Goal: Task Accomplishment & Management: Complete application form

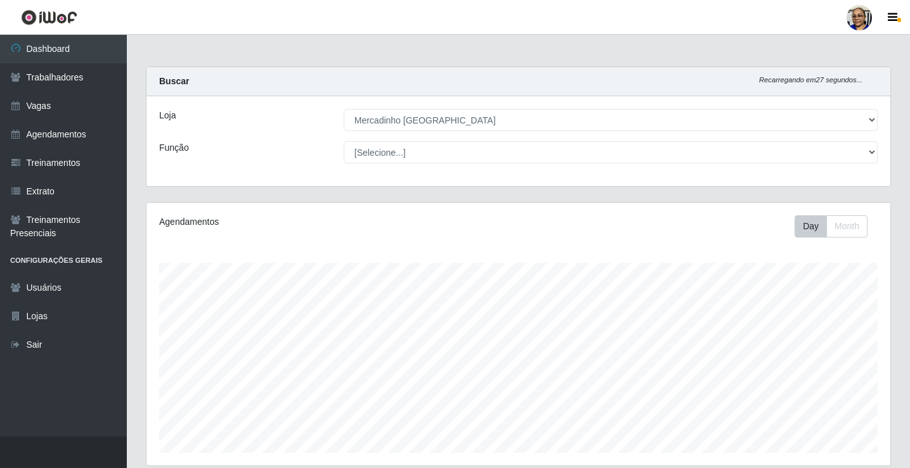
select select "345"
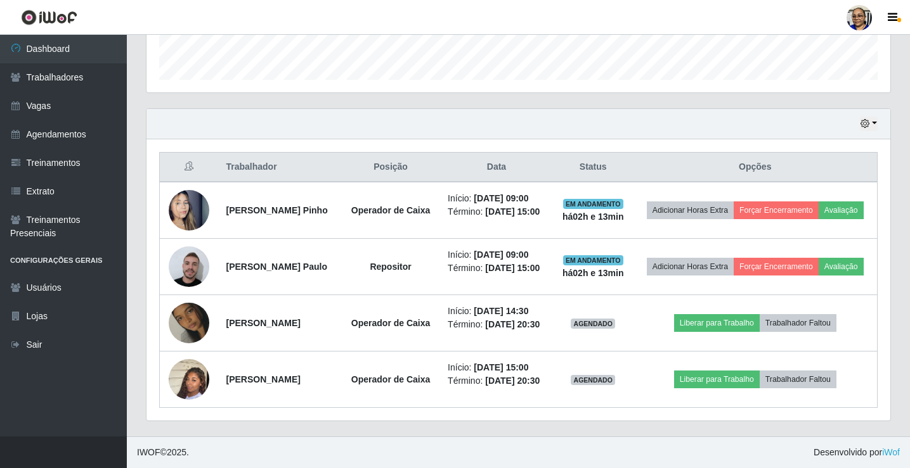
scroll to position [263, 743]
click at [44, 108] on link "Vagas" at bounding box center [63, 106] width 127 height 29
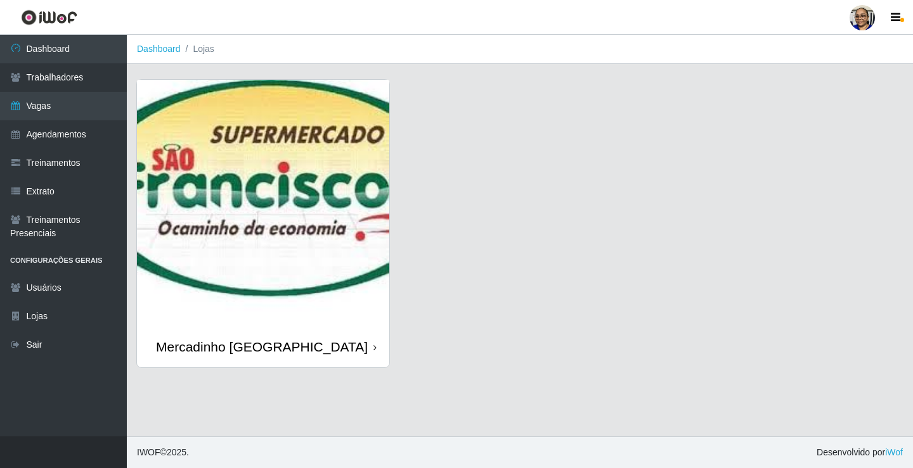
click at [233, 163] on img at bounding box center [263, 203] width 252 height 247
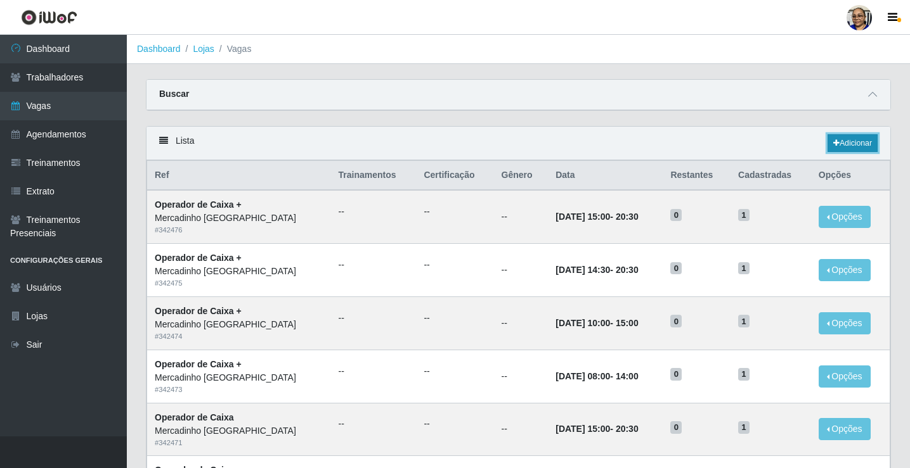
click at [861, 141] on link "Adicionar" at bounding box center [852, 143] width 50 height 18
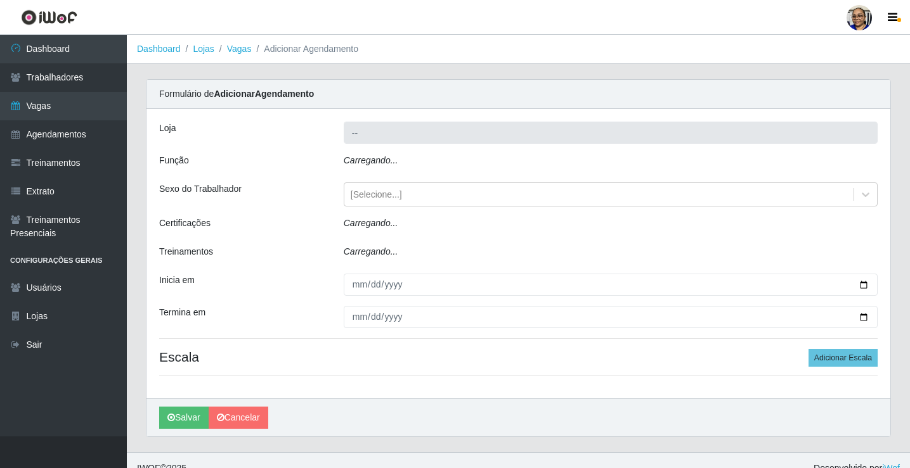
type input "Mercadinho [GEOGRAPHIC_DATA]"
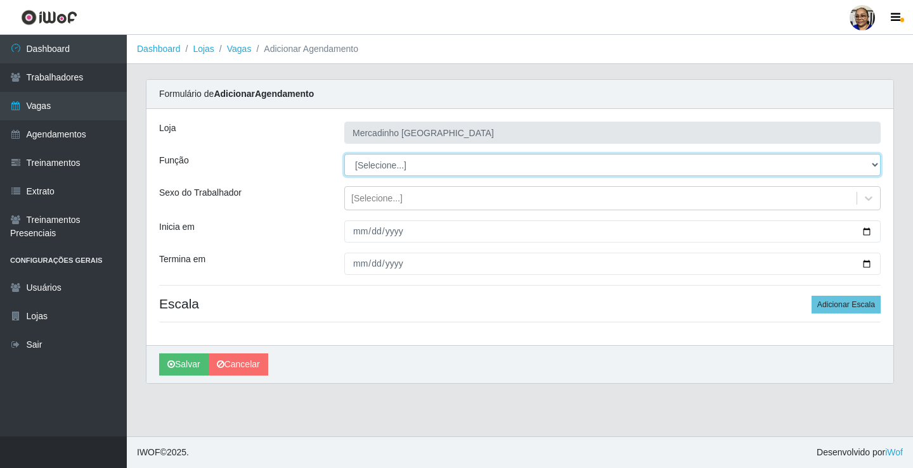
click at [375, 167] on select "[Selecione...] ASG ASG + ASG ++ Balconista de Açougue Balconista de Açougue + O…" at bounding box center [612, 165] width 536 height 22
select select "24"
click at [344, 154] on select "[Selecione...] ASG ASG + ASG ++ Balconista de Açougue Balconista de Açougue + O…" at bounding box center [612, 165] width 536 height 22
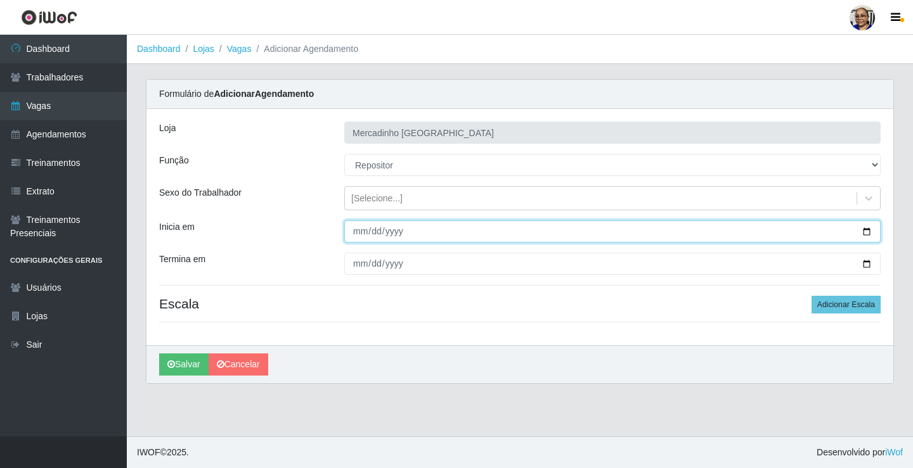
click at [867, 231] on input "Inicia em" at bounding box center [612, 232] width 536 height 22
type input "[DATE]"
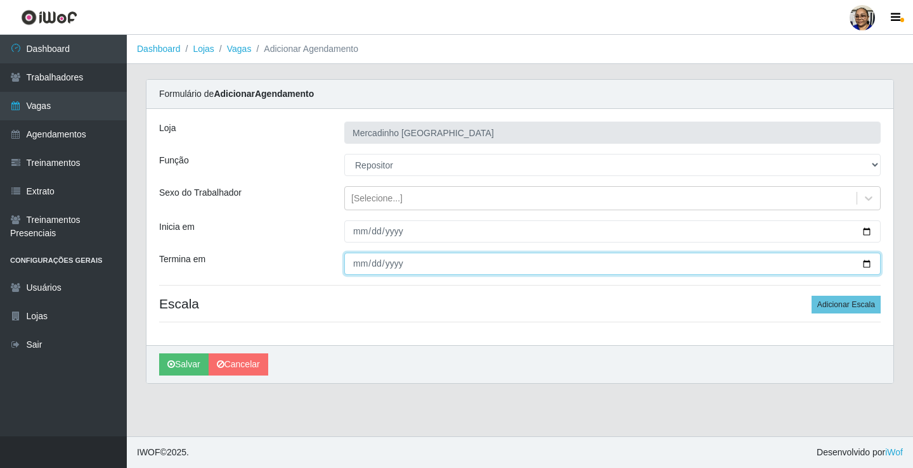
click at [867, 264] on input "Termina em" at bounding box center [612, 264] width 536 height 22
type input "[DATE]"
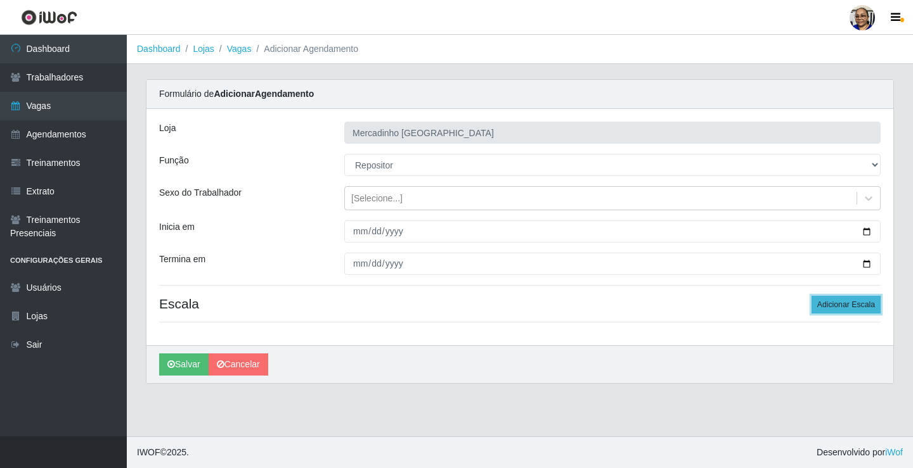
click at [830, 305] on button "Adicionar Escala" at bounding box center [845, 305] width 69 height 18
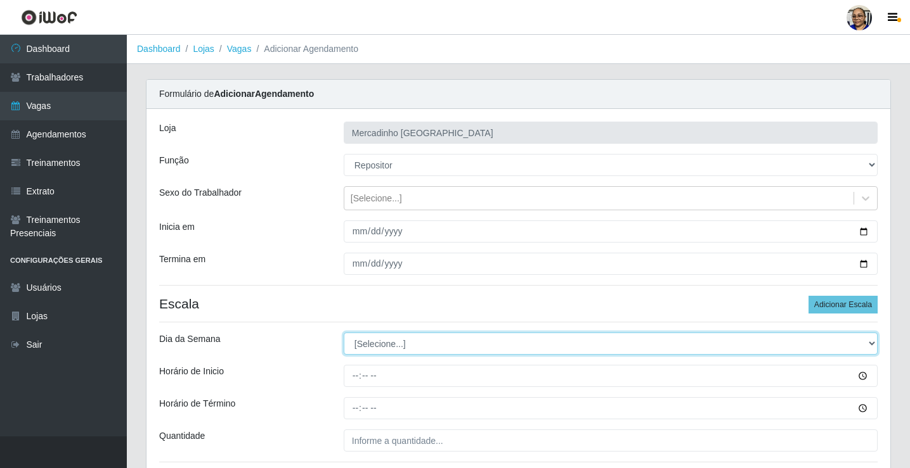
click at [385, 345] on select "[Selecione...] Segunda Terça Quarta Quinta Sexta Sábado Domingo" at bounding box center [611, 344] width 534 height 22
select select "1"
click at [344, 333] on select "[Selecione...] Segunda Terça Quarta Quinta Sexta Sábado Domingo" at bounding box center [611, 344] width 534 height 22
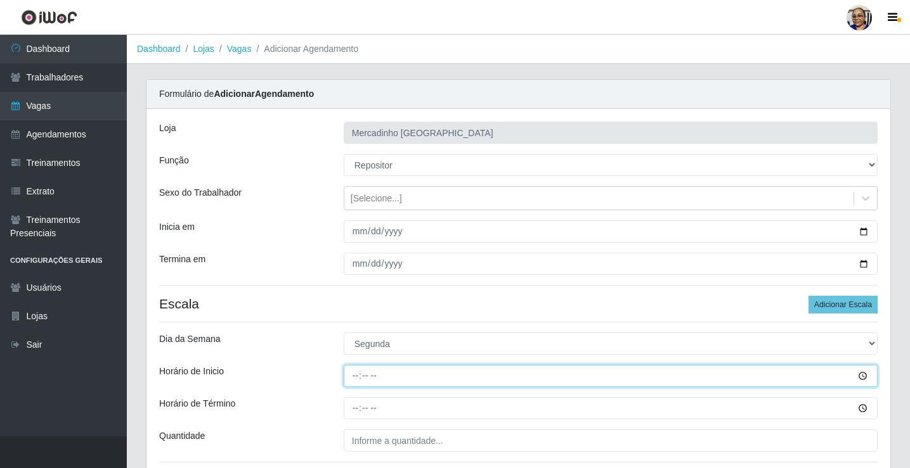
click at [355, 373] on input "Horário de Inicio" at bounding box center [611, 376] width 534 height 22
type input "09:00"
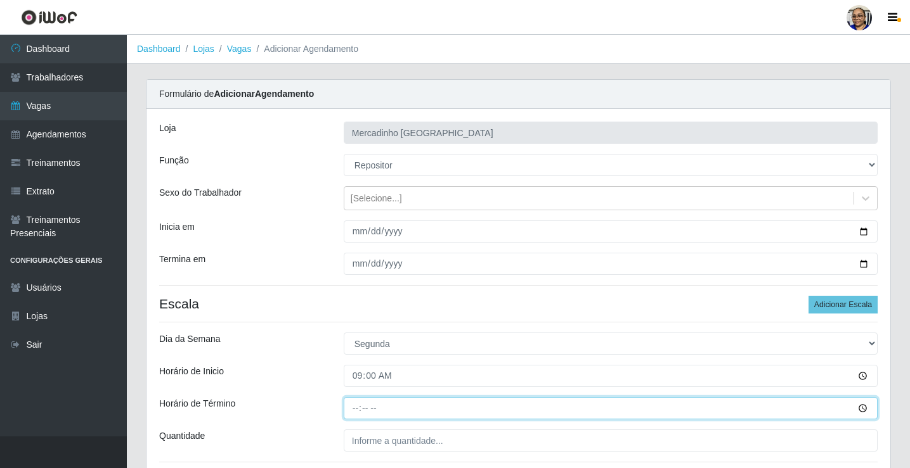
click at [355, 409] on input "Horário de Término" at bounding box center [611, 408] width 534 height 22
type input "15:00"
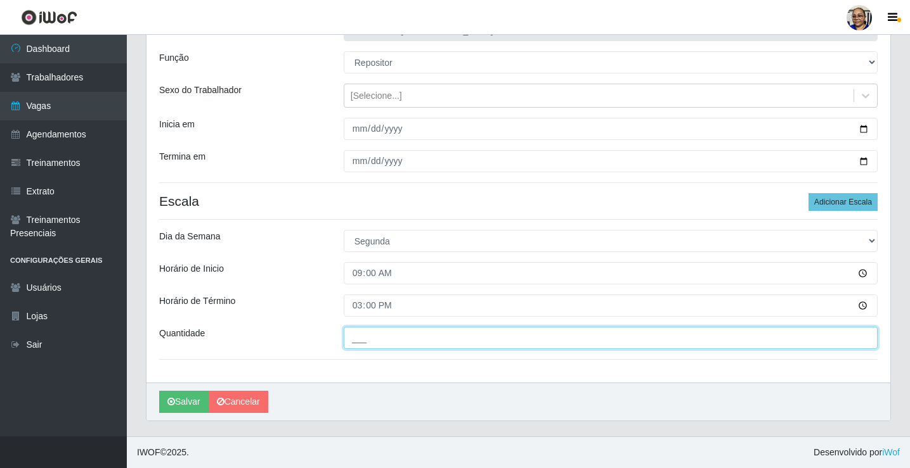
click at [460, 342] on input "___" at bounding box center [611, 338] width 534 height 22
type input "1__"
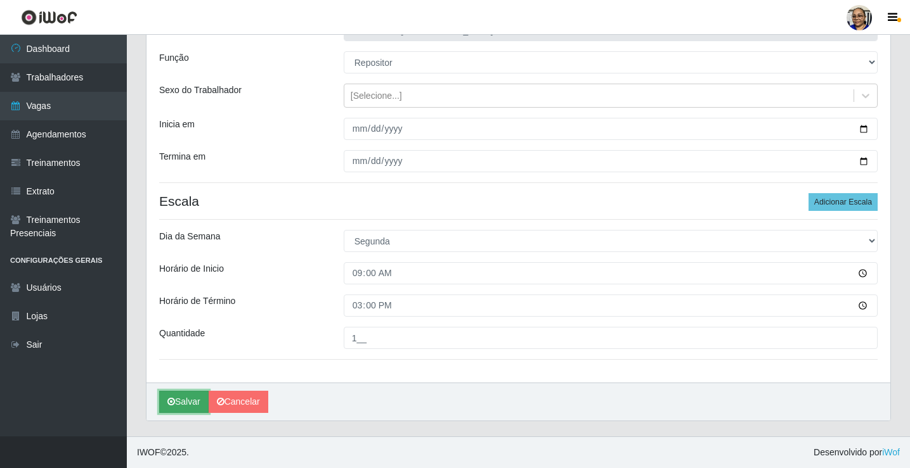
click at [186, 400] on button "Salvar" at bounding box center [183, 402] width 49 height 22
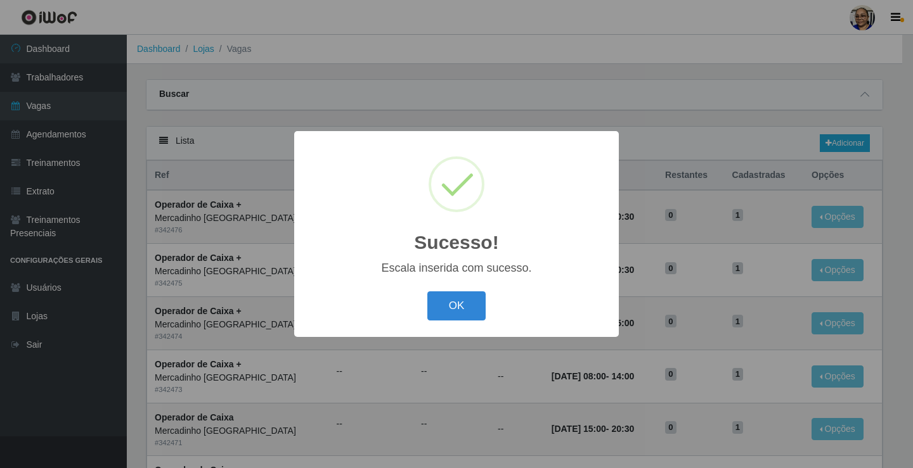
click at [453, 305] on button "OK" at bounding box center [456, 307] width 59 height 30
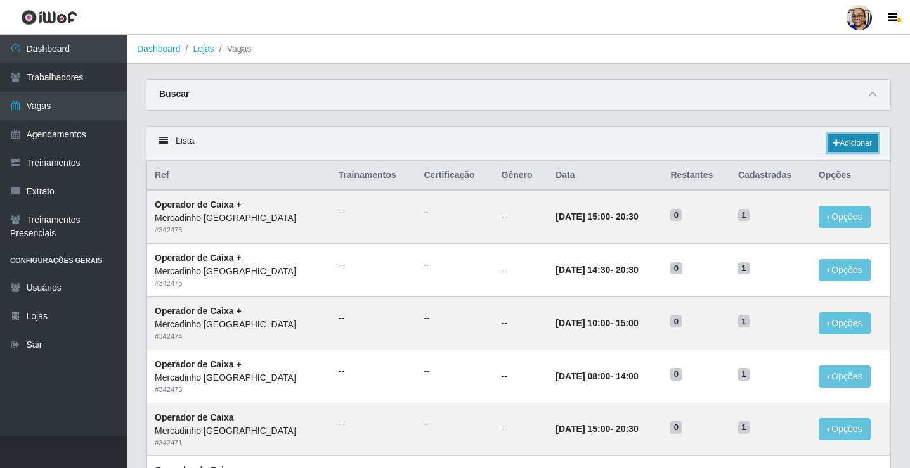
click at [850, 145] on link "Adicionar" at bounding box center [852, 143] width 50 height 18
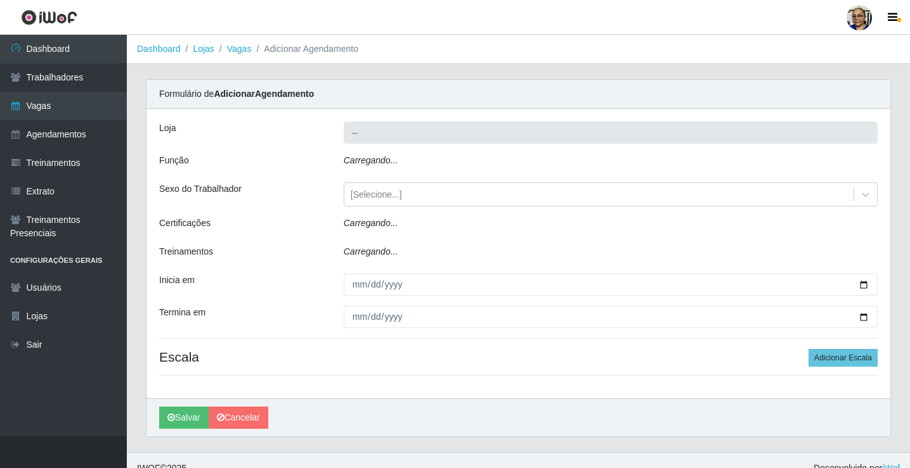
type input "Mercadinho [GEOGRAPHIC_DATA]"
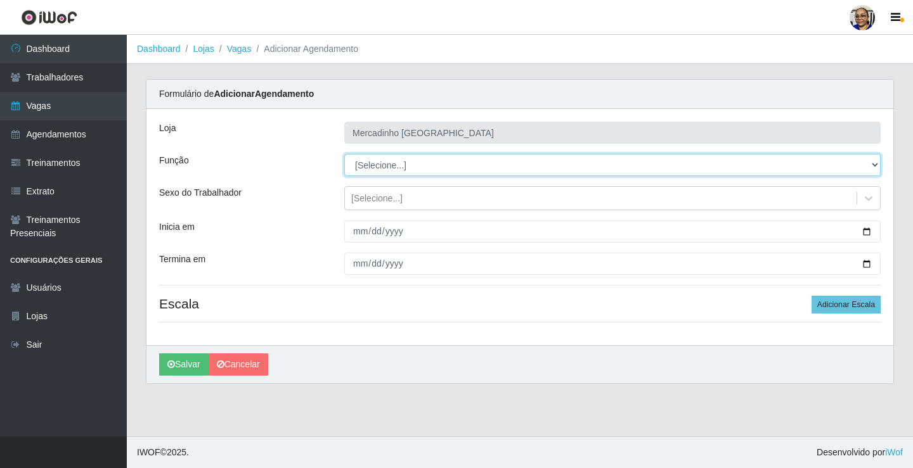
click at [375, 167] on select "[Selecione...] ASG ASG + ASG ++ Balconista de Açougue Balconista de Açougue + O…" at bounding box center [612, 165] width 536 height 22
select select "24"
click at [344, 154] on select "[Selecione...] ASG ASG + ASG ++ Balconista de Açougue Balconista de Açougue + O…" at bounding box center [612, 165] width 536 height 22
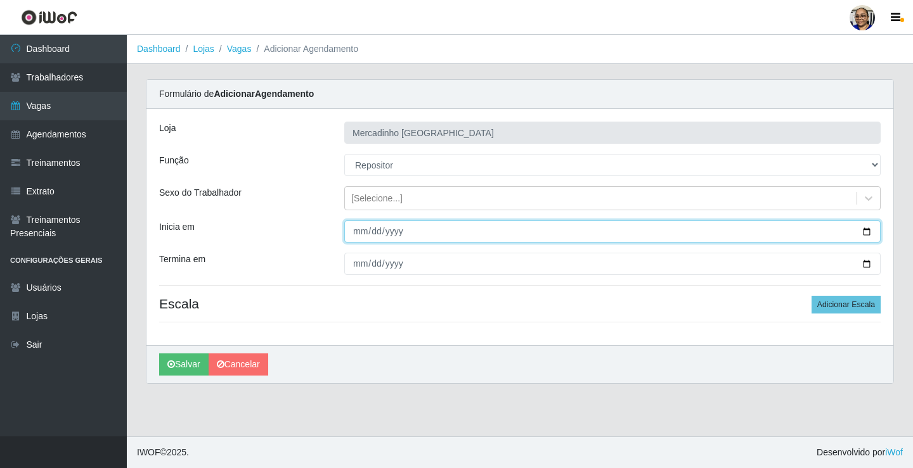
click at [870, 229] on input "Inicia em" at bounding box center [612, 232] width 536 height 22
type input "[DATE]"
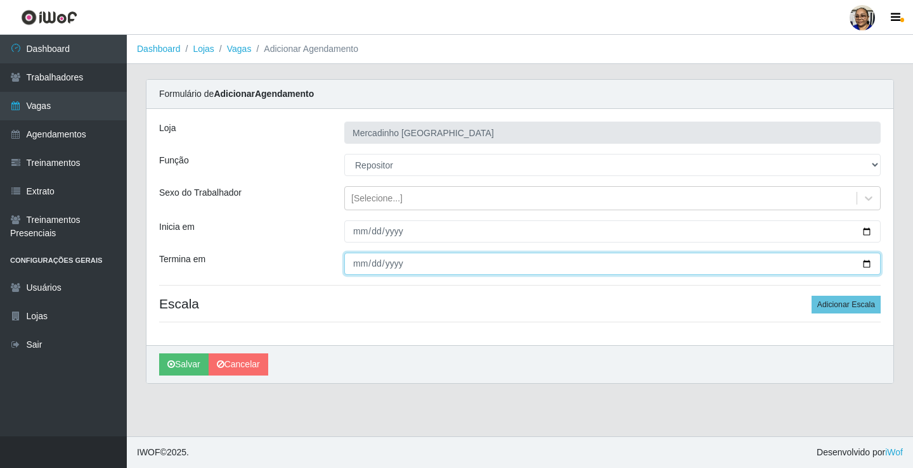
click at [863, 262] on input "Termina em" at bounding box center [612, 264] width 536 height 22
type input "[DATE]"
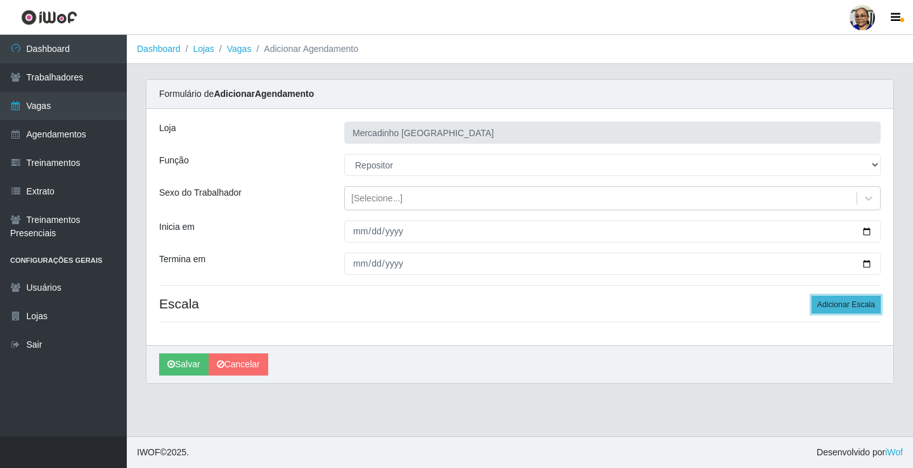
click at [825, 306] on button "Adicionar Escala" at bounding box center [845, 305] width 69 height 18
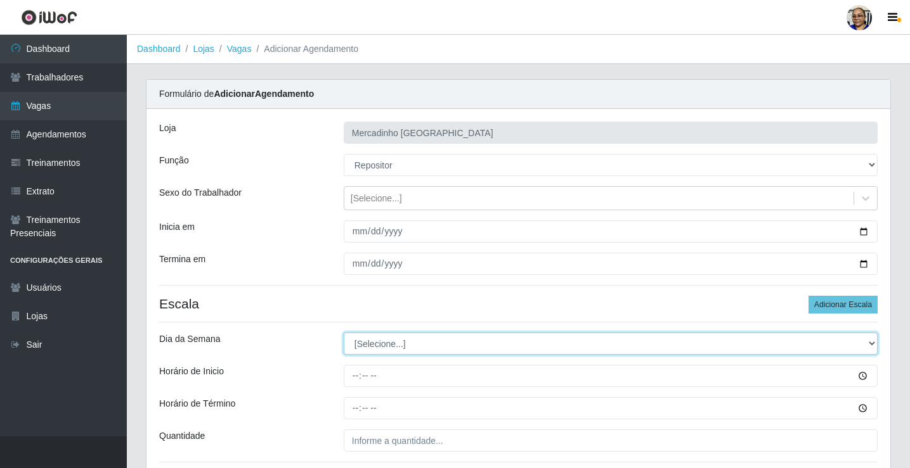
click at [368, 348] on select "[Selecione...] Segunda Terça Quarta Quinta Sexta Sábado Domingo" at bounding box center [611, 344] width 534 height 22
select select "2"
click at [344, 333] on select "[Selecione...] Segunda Terça Quarta Quinta Sexta Sábado Domingo" at bounding box center [611, 344] width 534 height 22
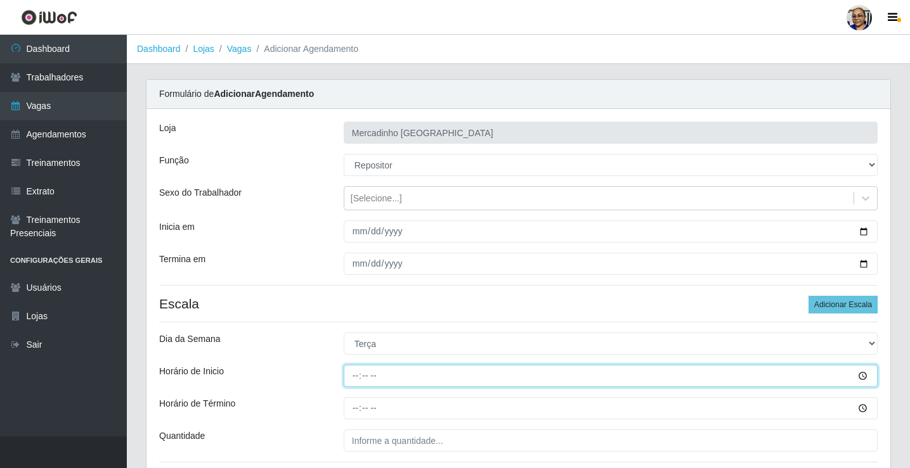
click at [355, 376] on input "Horário de Inicio" at bounding box center [611, 376] width 534 height 22
type input "09:00"
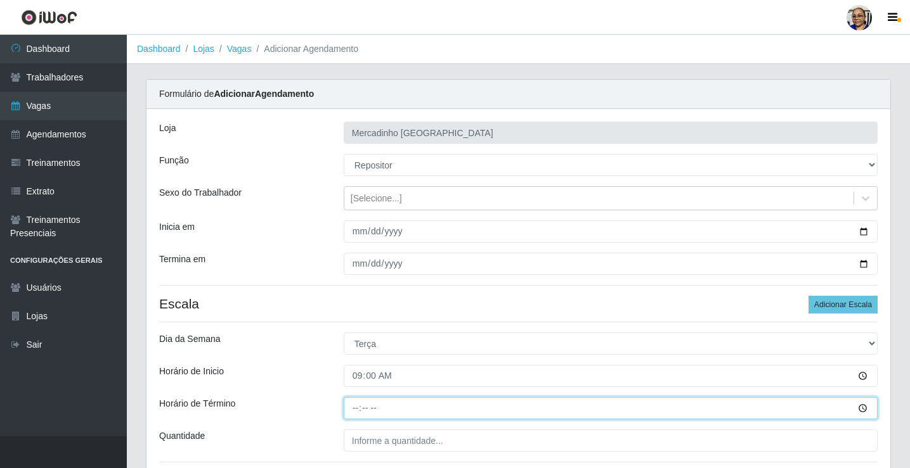
click at [354, 410] on input "Horário de Término" at bounding box center [611, 408] width 534 height 22
type input "15:00"
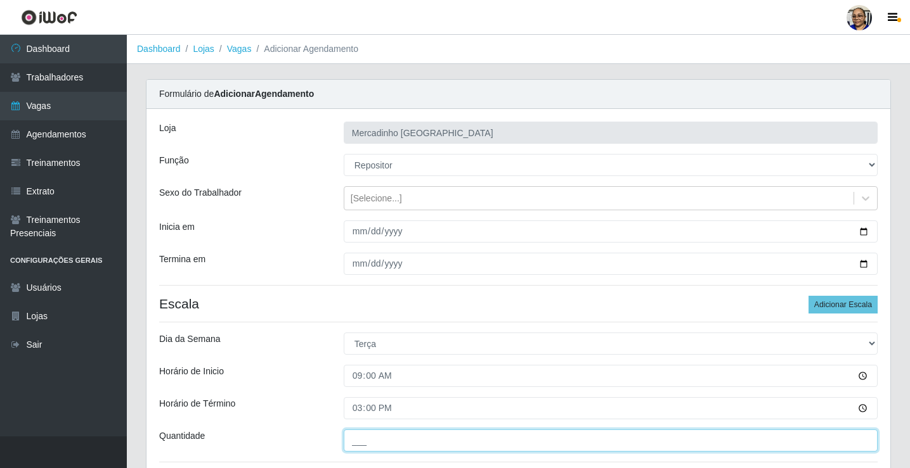
click at [475, 437] on input "___" at bounding box center [611, 441] width 534 height 22
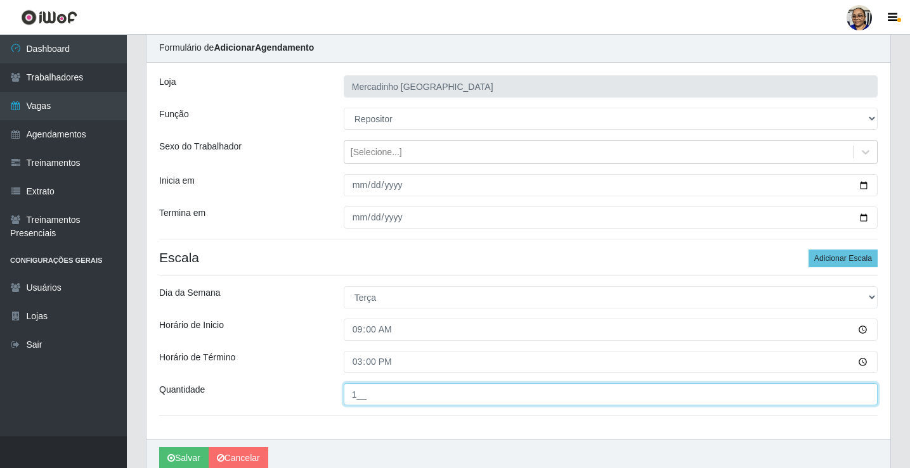
scroll to position [103, 0]
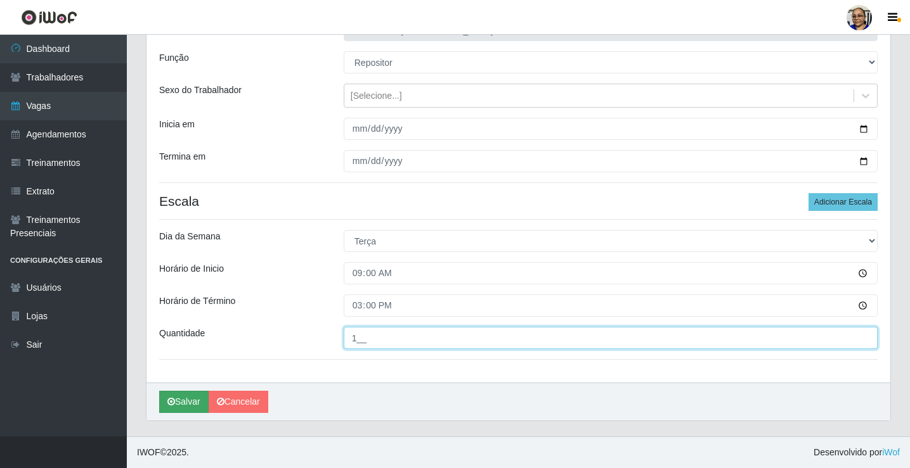
type input "1__"
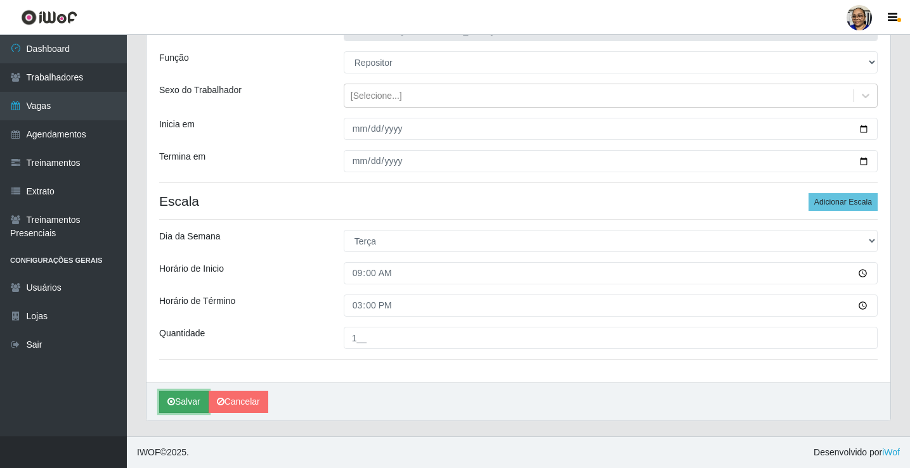
click at [195, 393] on button "Salvar" at bounding box center [183, 402] width 49 height 22
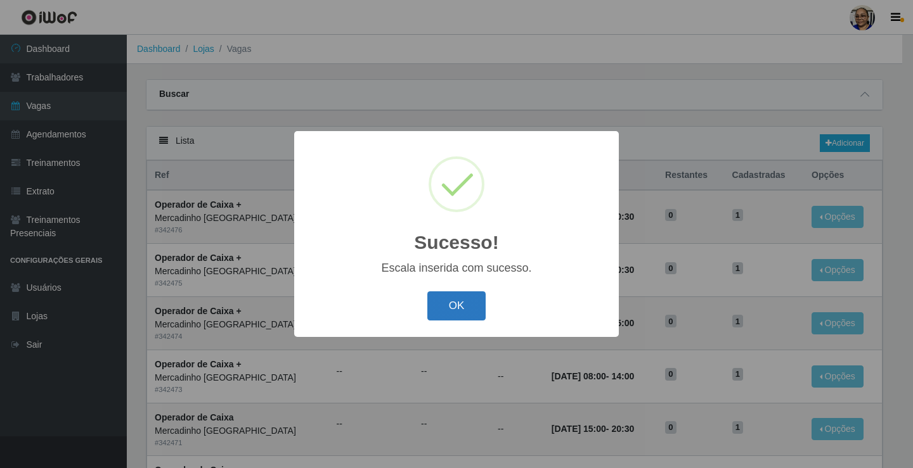
click at [454, 309] on button "OK" at bounding box center [456, 307] width 59 height 30
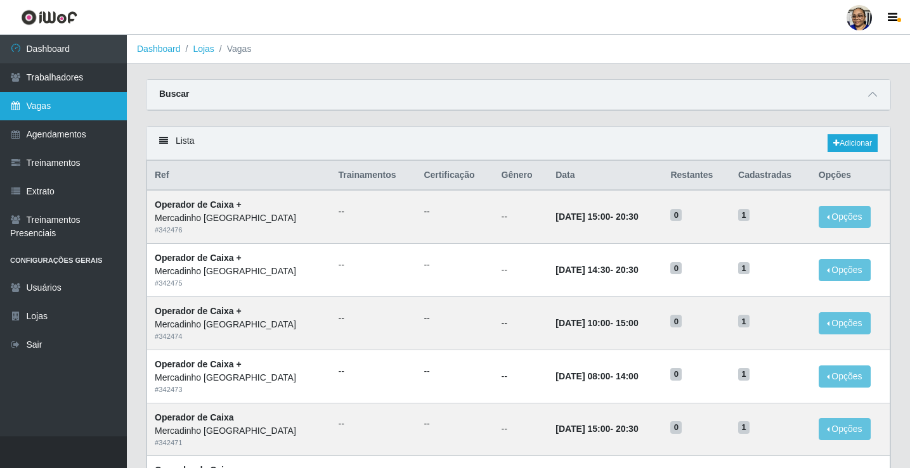
click at [86, 110] on link "Vagas" at bounding box center [63, 106] width 127 height 29
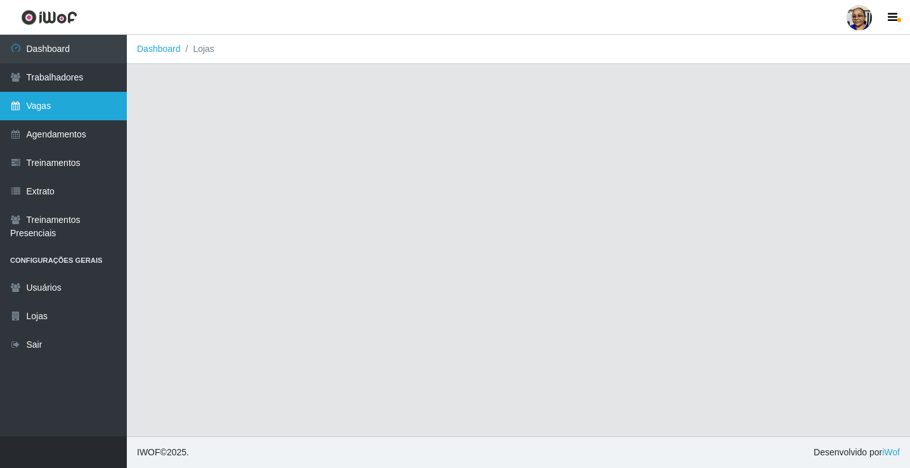
click at [86, 110] on link "Vagas" at bounding box center [63, 106] width 127 height 29
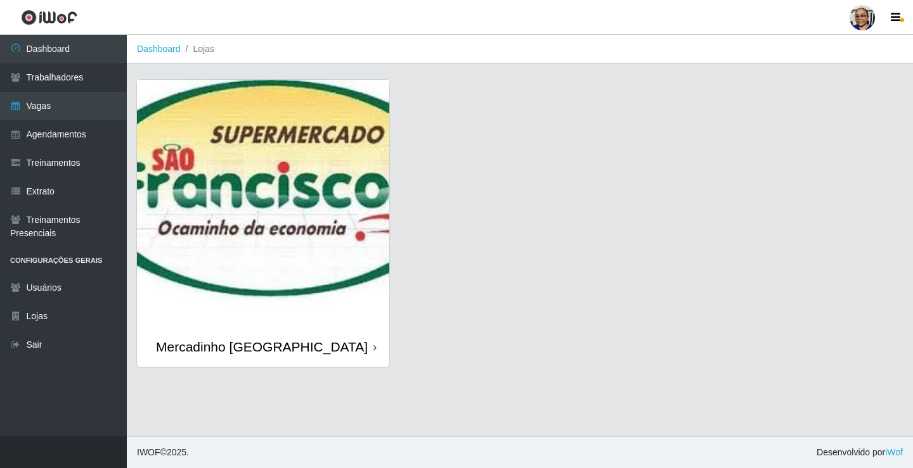
click at [351, 291] on img at bounding box center [263, 203] width 252 height 247
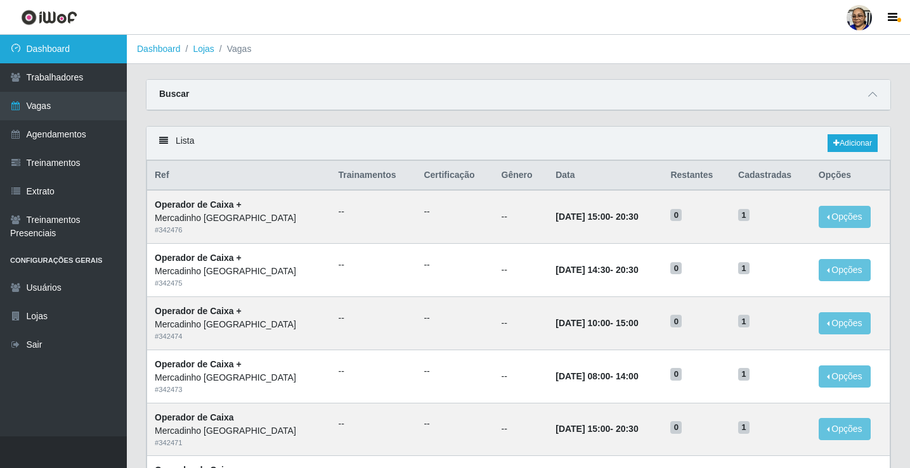
click at [93, 49] on link "Dashboard" at bounding box center [63, 49] width 127 height 29
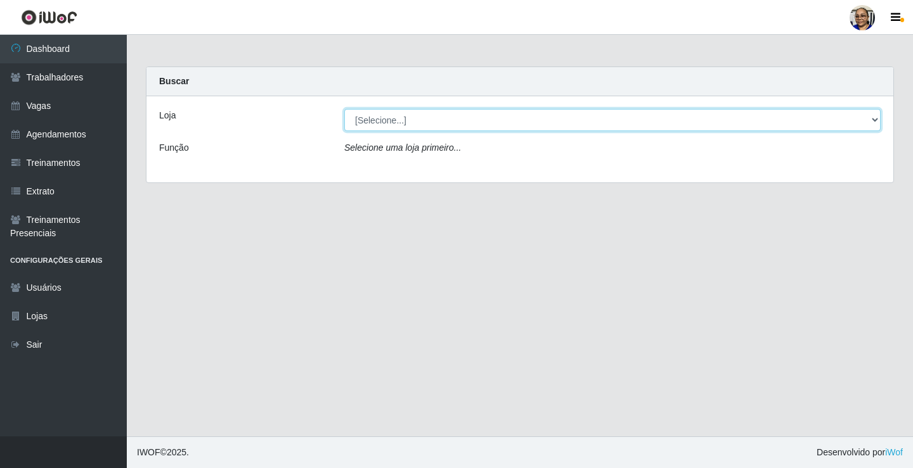
click at [871, 121] on select "[Selecione...] Mercadinho [GEOGRAPHIC_DATA]" at bounding box center [612, 120] width 536 height 22
select select "345"
click at [344, 109] on select "[Selecione...] Mercadinho [GEOGRAPHIC_DATA]" at bounding box center [612, 120] width 536 height 22
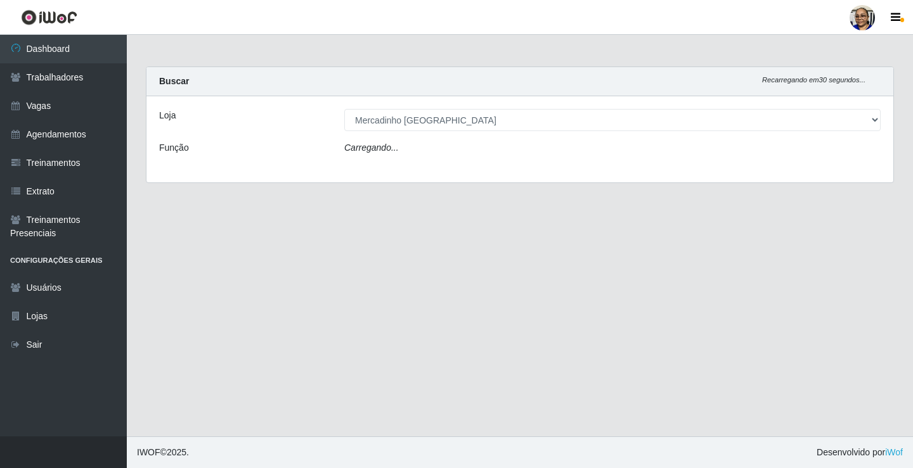
click at [506, 158] on div "Carregando..." at bounding box center [612, 150] width 555 height 18
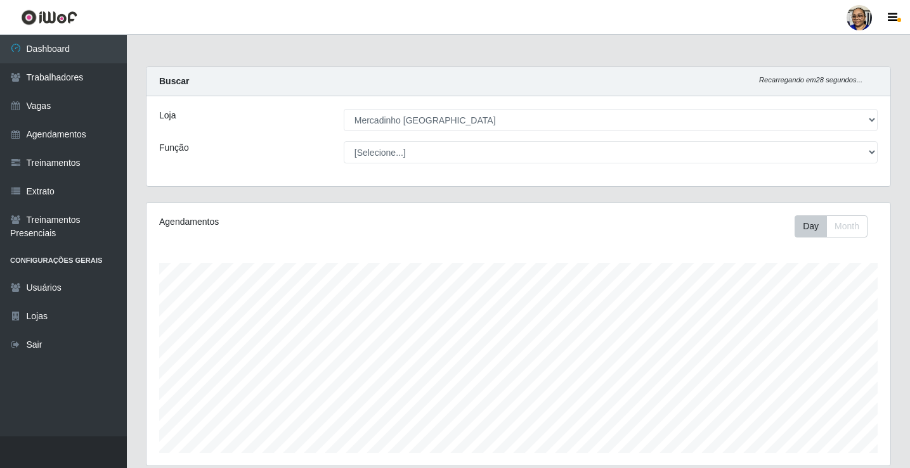
scroll to position [317, 0]
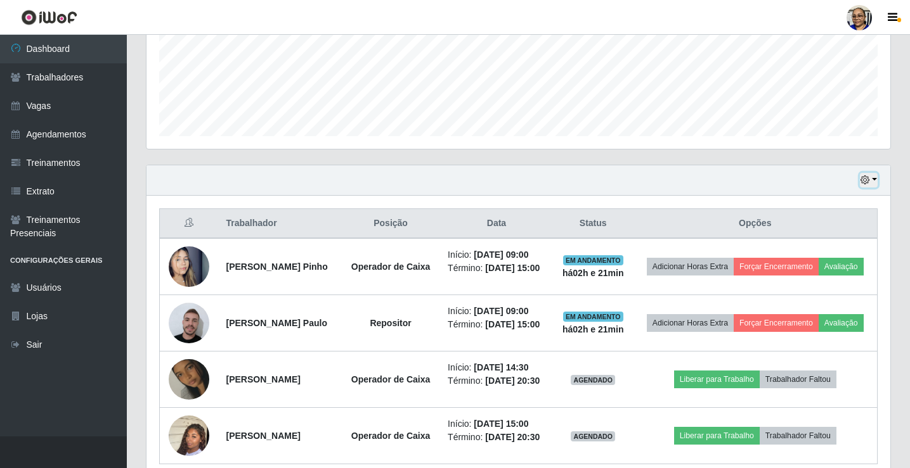
click at [873, 180] on button "button" at bounding box center [868, 180] width 18 height 15
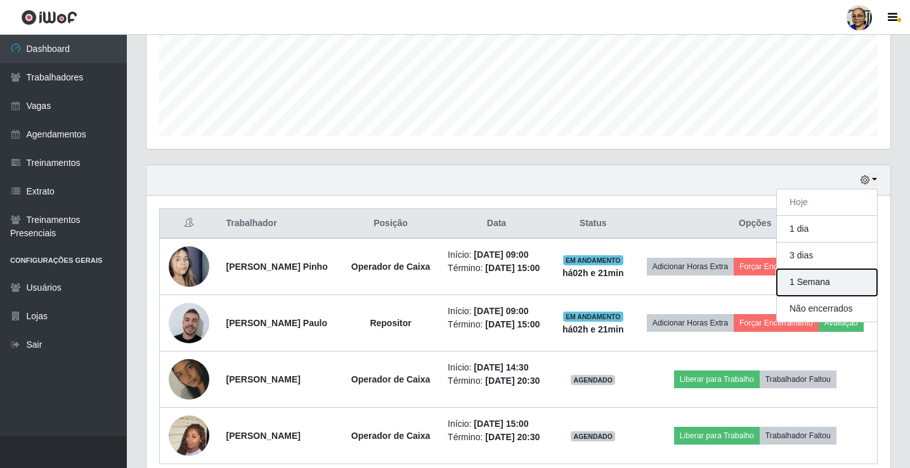
click at [838, 282] on button "1 Semana" at bounding box center [826, 282] width 100 height 27
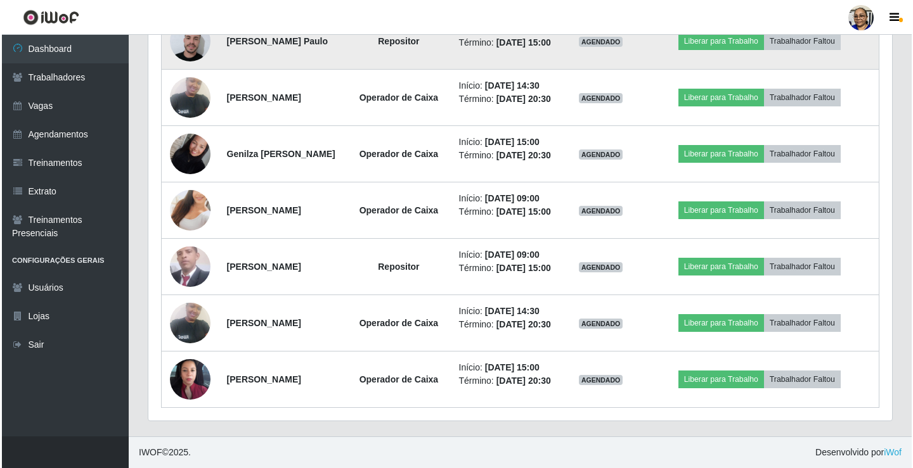
scroll to position [1711, 0]
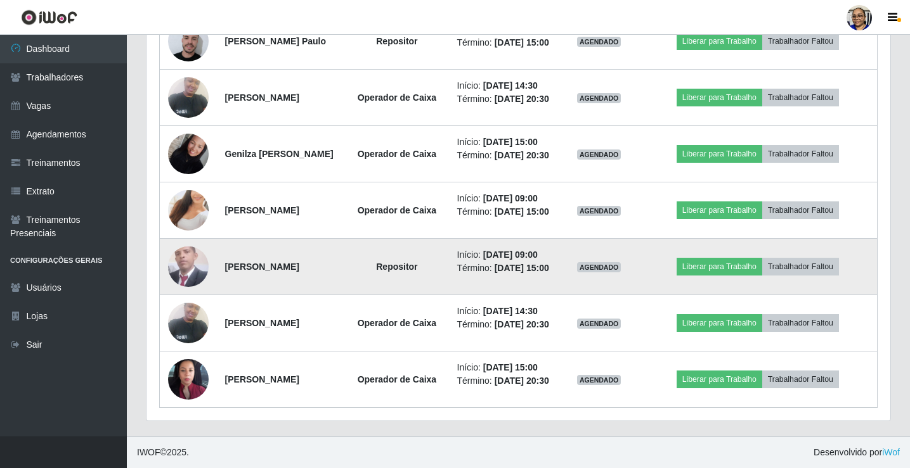
click at [189, 289] on img at bounding box center [188, 266] width 41 height 45
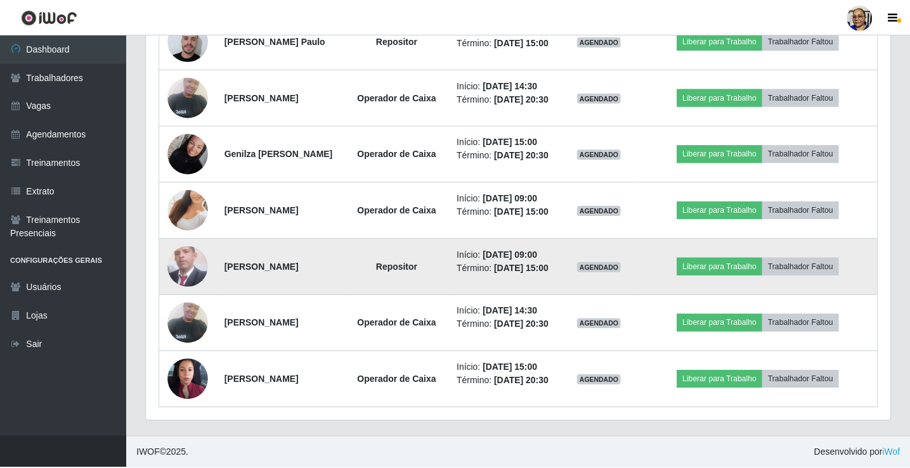
scroll to position [263, 736]
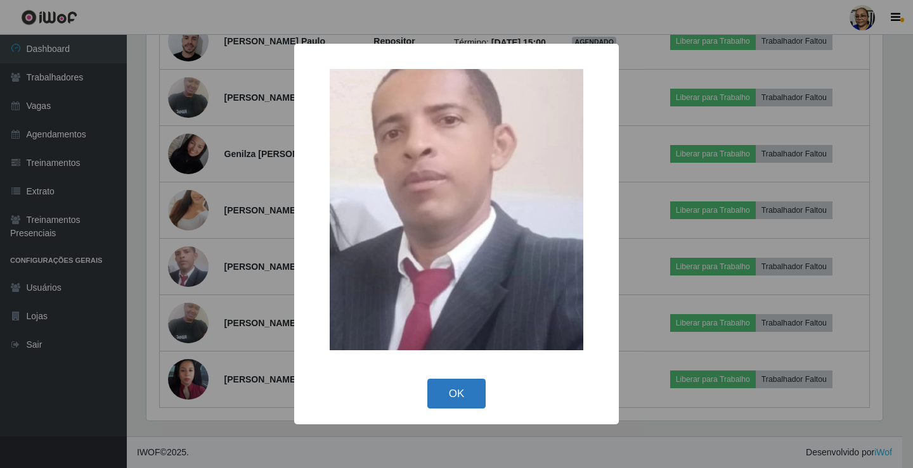
click at [456, 385] on button "OK" at bounding box center [456, 394] width 59 height 30
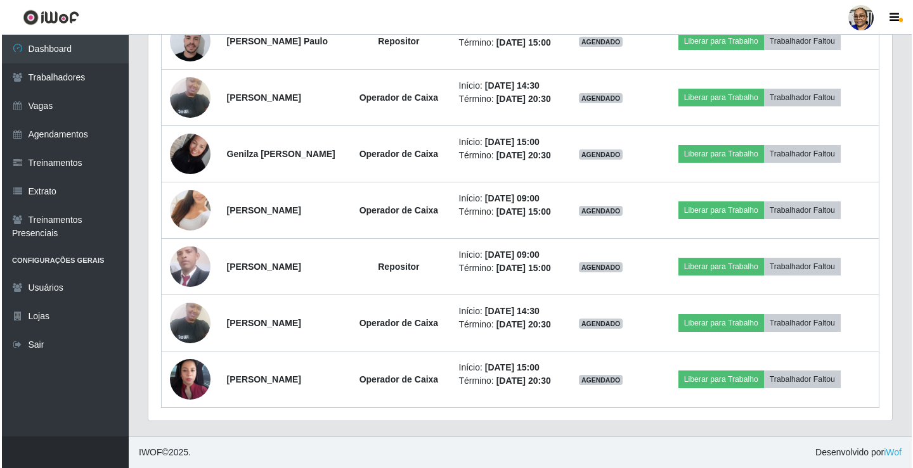
scroll to position [411, 0]
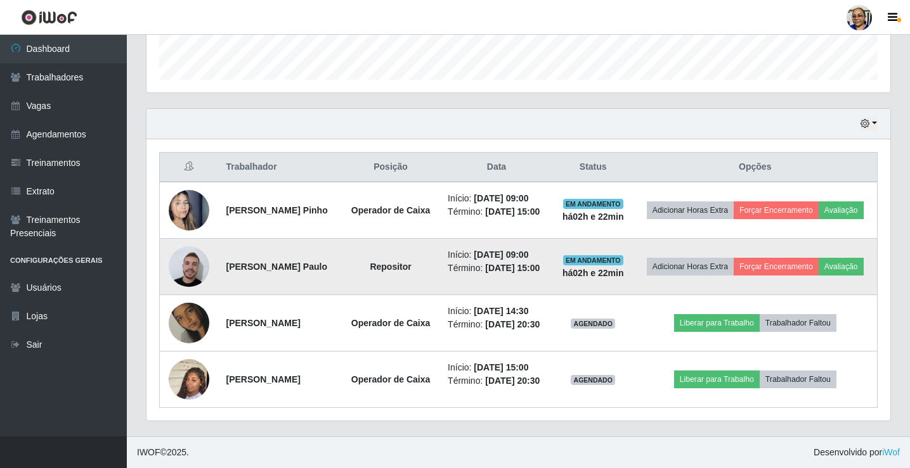
click at [194, 245] on img at bounding box center [189, 267] width 41 height 46
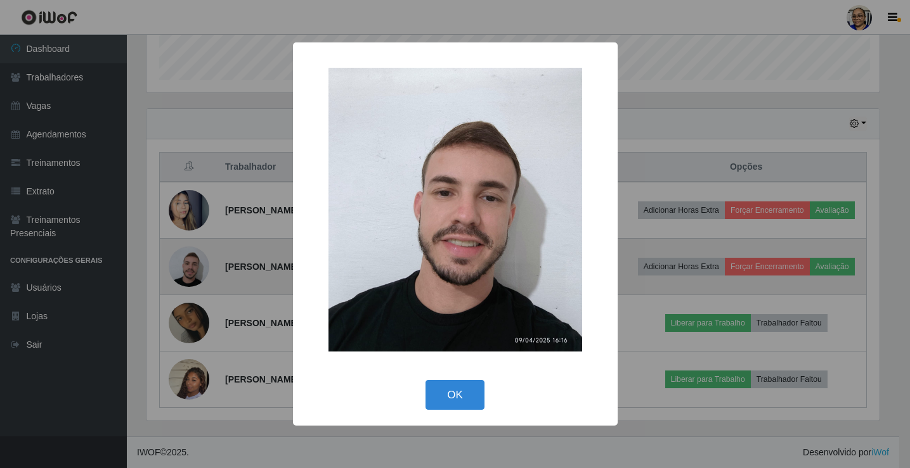
scroll to position [263, 736]
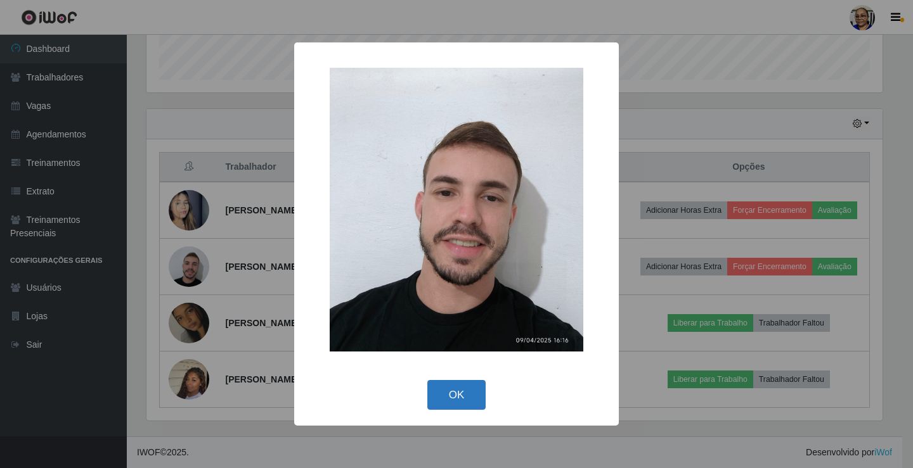
click at [452, 399] on button "OK" at bounding box center [456, 395] width 59 height 30
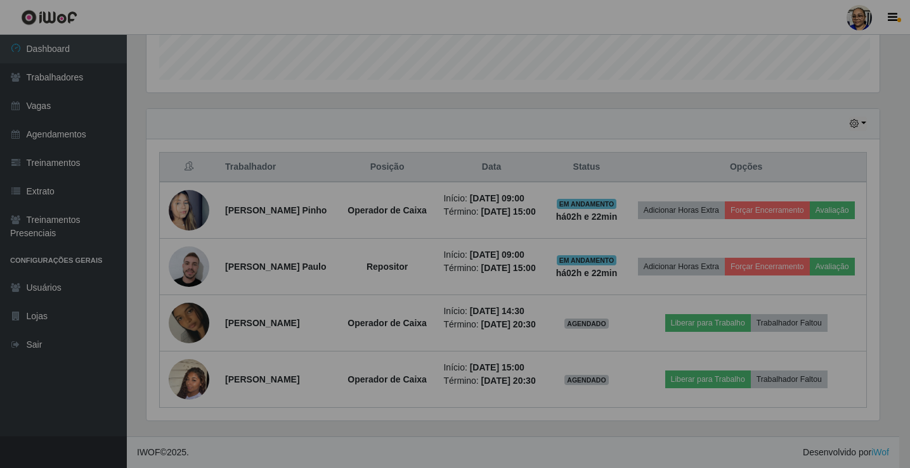
scroll to position [263, 743]
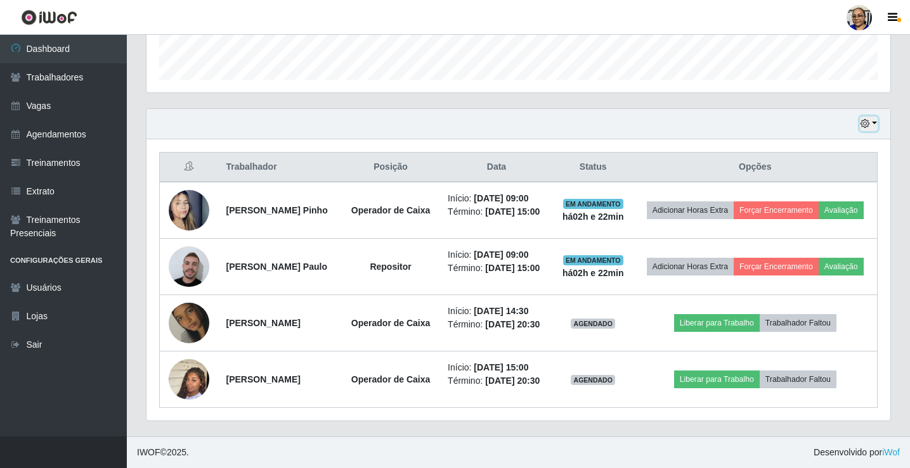
click at [875, 117] on button "button" at bounding box center [868, 124] width 18 height 15
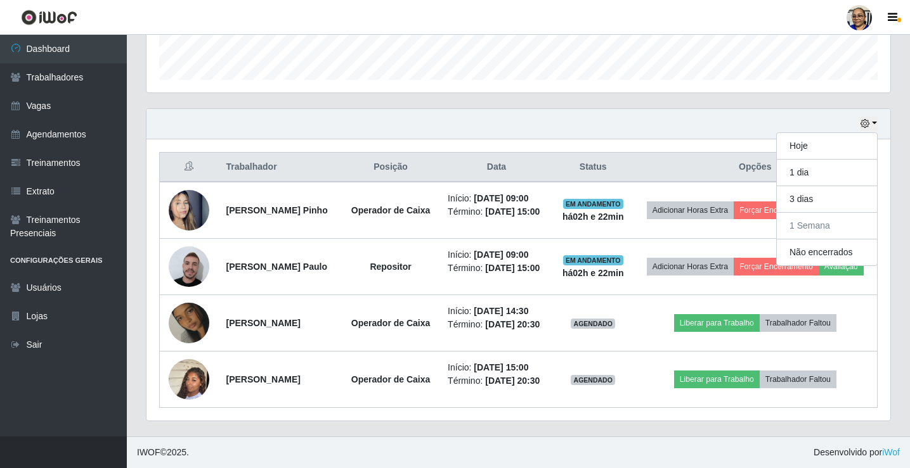
click at [900, 270] on div "Carregando... Buscar Recarregando em 2 segundos... Loja [Selecione...] Mercadin…" at bounding box center [518, 64] width 783 height 743
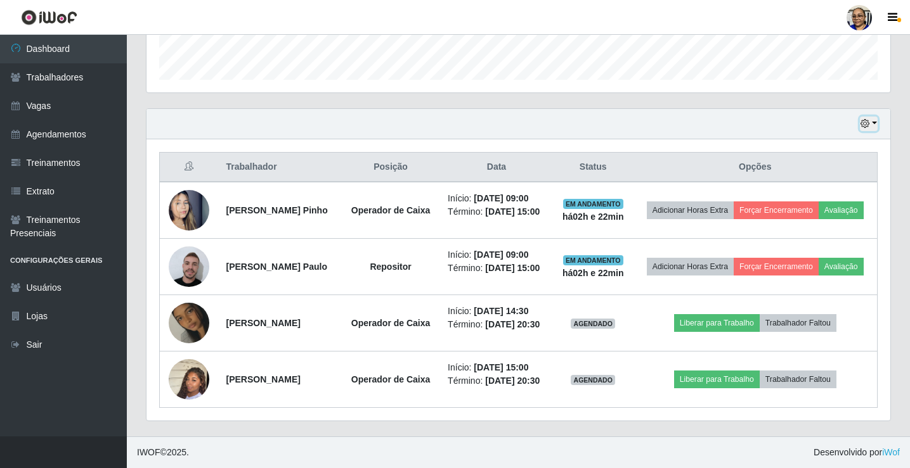
click at [872, 117] on button "button" at bounding box center [868, 124] width 18 height 15
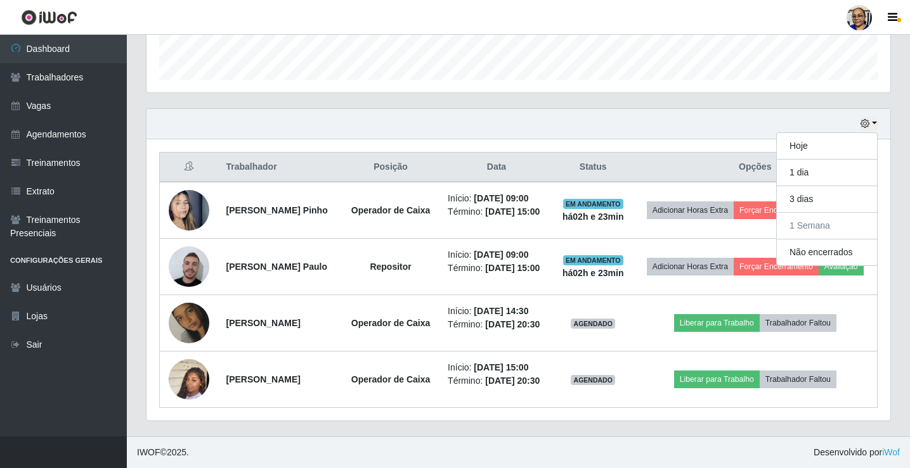
scroll to position [1, 0]
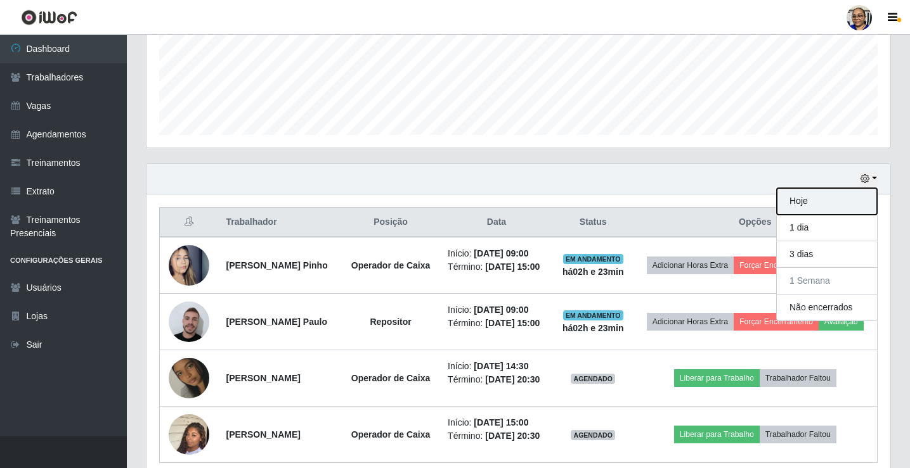
click at [826, 203] on button "Hoje" at bounding box center [826, 201] width 100 height 27
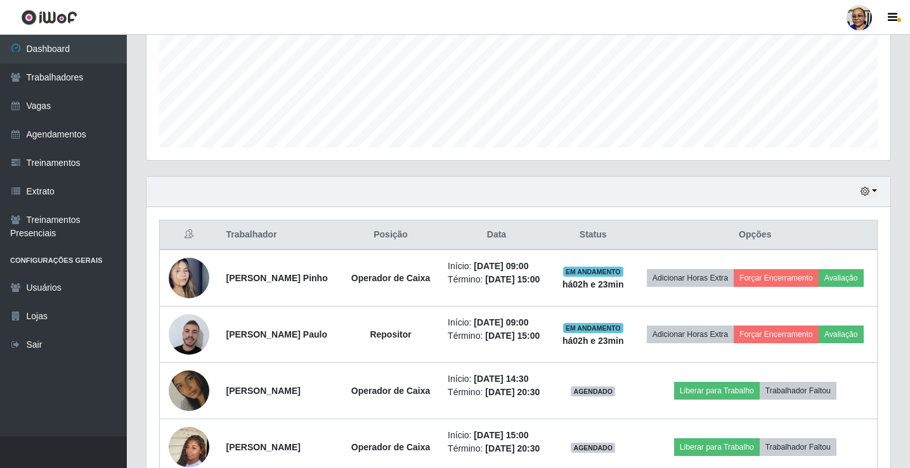
scroll to position [285, 0]
